Goal: Transaction & Acquisition: Purchase product/service

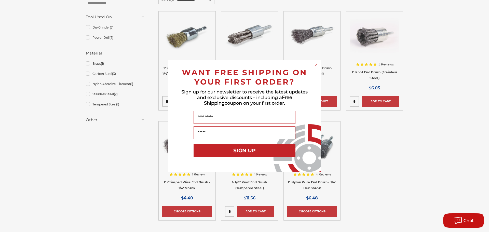
click at [315, 63] on circle "Close dialog" at bounding box center [316, 64] width 5 height 5
